Goal: Transaction & Acquisition: Book appointment/travel/reservation

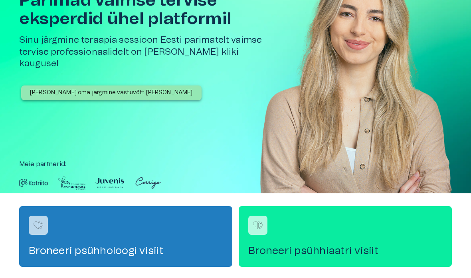
click at [364, 122] on img at bounding box center [355, 88] width 191 height 258
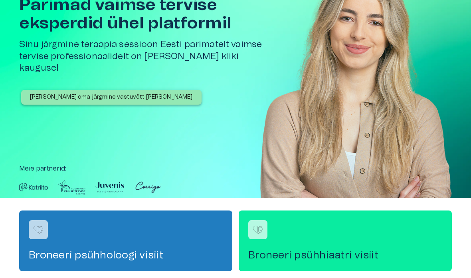
scroll to position [30, 0]
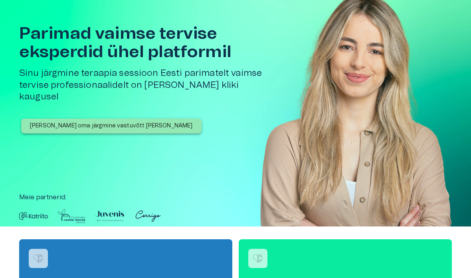
click at [275, 122] on div "[PERSON_NAME] oma järgmine vastuvõtt [PERSON_NAME]" at bounding box center [148, 141] width 258 height 47
click at [340, 140] on img at bounding box center [355, 121] width 191 height 258
click at [123, 119] on button "Broneeri oma järgmine vastuvõtt täna" at bounding box center [111, 125] width 180 height 15
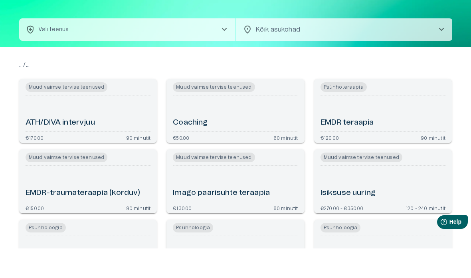
scroll to position [30, 0]
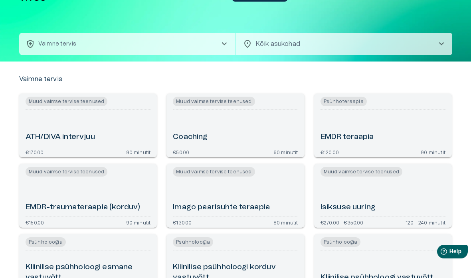
click at [83, 125] on div "ATH/DIVA intervjuu" at bounding box center [88, 128] width 125 height 30
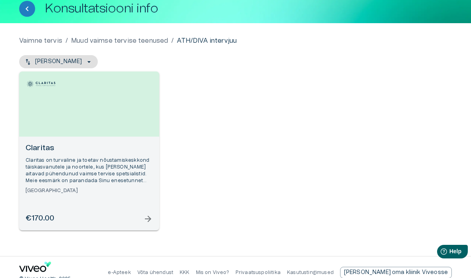
scroll to position [58, 0]
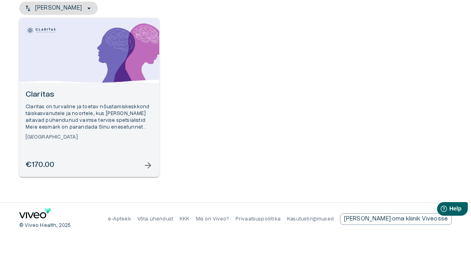
click at [125, 75] on div "Open selected supplier available booking dates" at bounding box center [89, 93] width 140 height 65
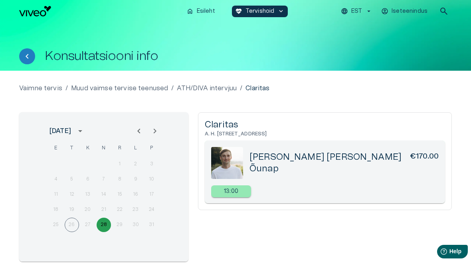
click at [106, 227] on button "28" at bounding box center [103, 224] width 14 height 14
click at [156, 130] on icon "Next month" at bounding box center [155, 131] width 10 height 10
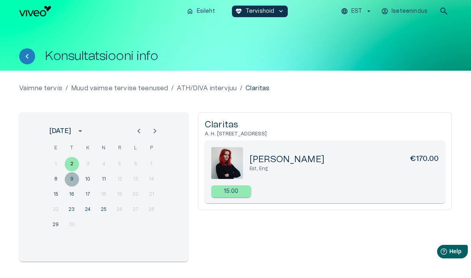
click at [65, 181] on button "9" at bounding box center [72, 179] width 14 height 14
click at [57, 179] on button "8" at bounding box center [56, 179] width 14 height 14
click at [86, 179] on button "10" at bounding box center [88, 179] width 14 height 14
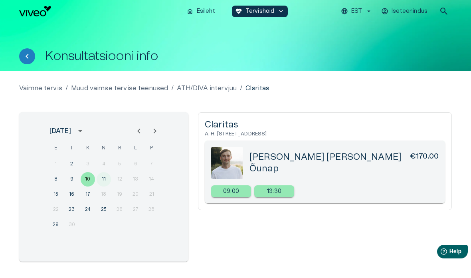
click at [104, 180] on button "11" at bounding box center [103, 179] width 14 height 14
click at [78, 197] on button "16" at bounding box center [72, 194] width 14 height 14
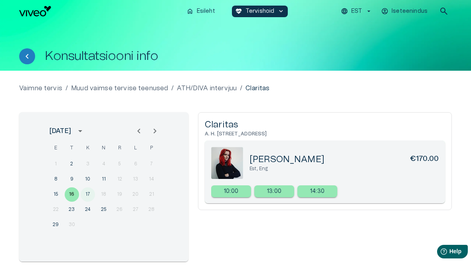
click at [88, 193] on button "17" at bounding box center [88, 194] width 14 height 14
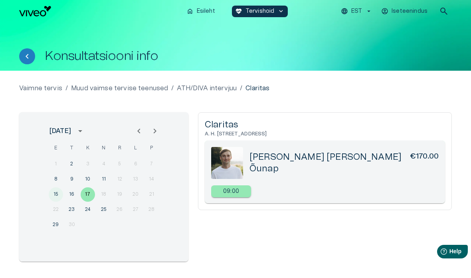
click at [50, 195] on button "15" at bounding box center [56, 194] width 14 height 14
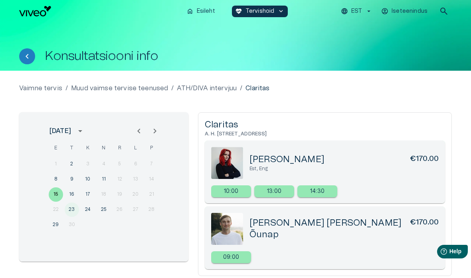
click at [69, 211] on button "23" at bounding box center [72, 209] width 14 height 14
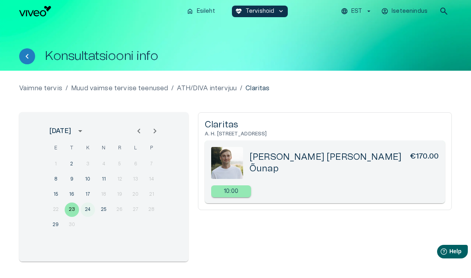
click at [87, 209] on button "24" at bounding box center [88, 209] width 14 height 14
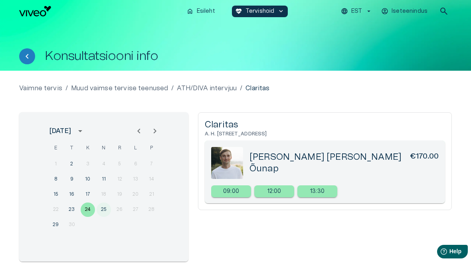
click at [102, 213] on button "25" at bounding box center [103, 209] width 14 height 14
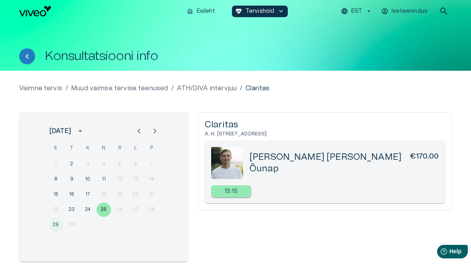
click at [56, 222] on button "29" at bounding box center [56, 224] width 14 height 14
